Goal: Navigation & Orientation: Find specific page/section

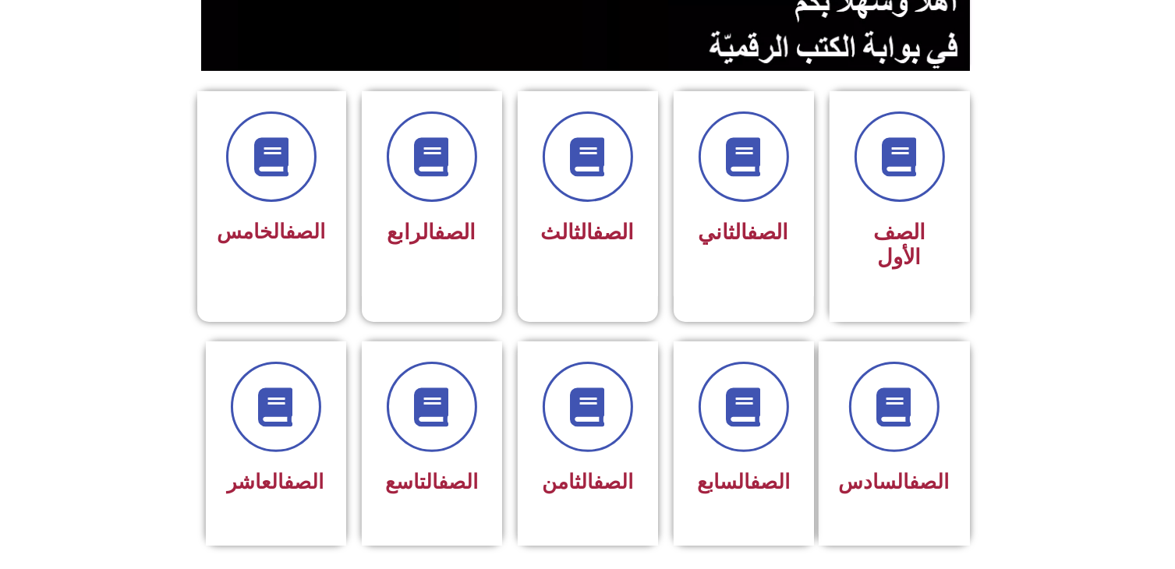
scroll to position [355, 0]
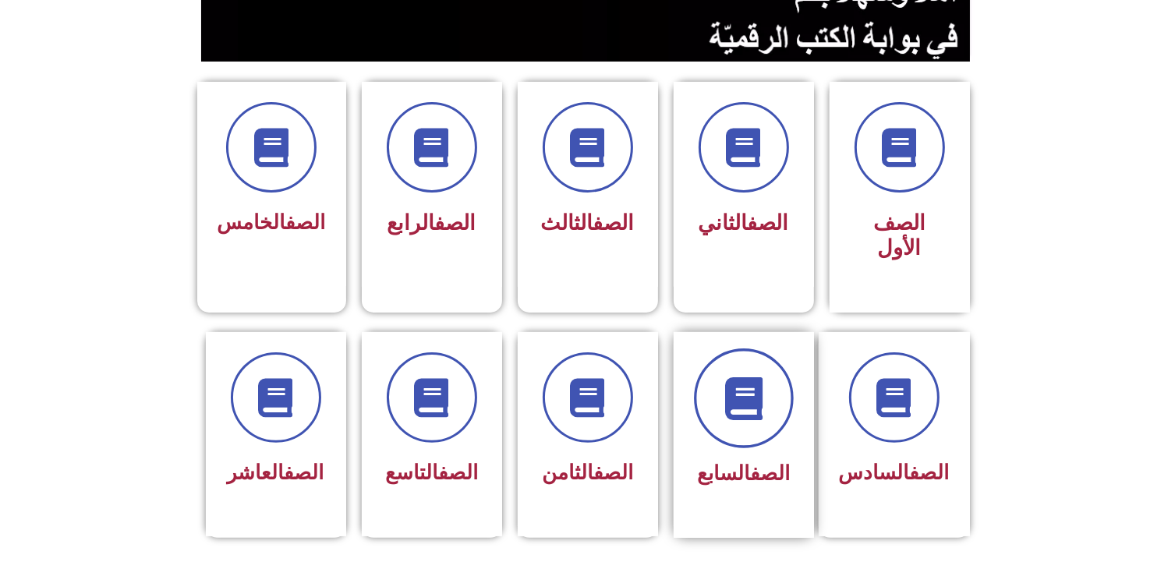
click at [749, 399] on span at bounding box center [744, 398] width 100 height 100
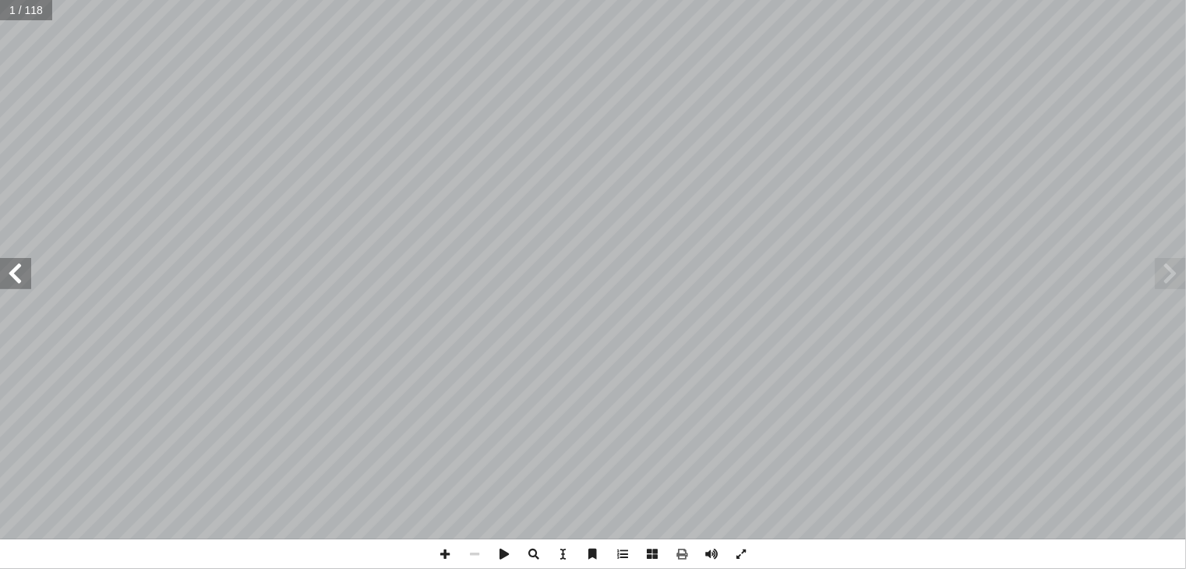
click at [16, 276] on span at bounding box center [15, 273] width 31 height 31
